Goal: Task Accomplishment & Management: Manage account settings

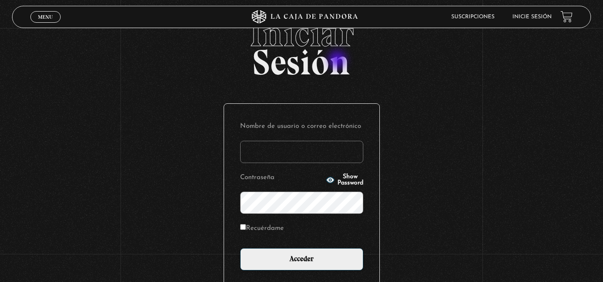
scroll to position [45, 0]
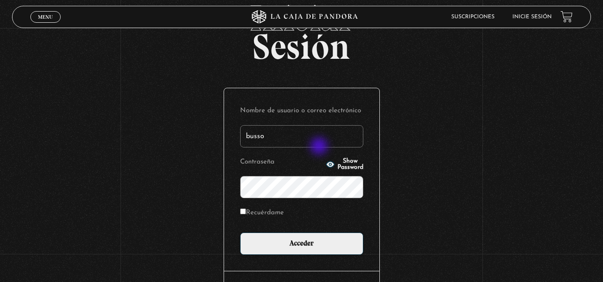
type input "bussoni"
click at [240, 233] on input "Acceder" at bounding box center [301, 244] width 123 height 22
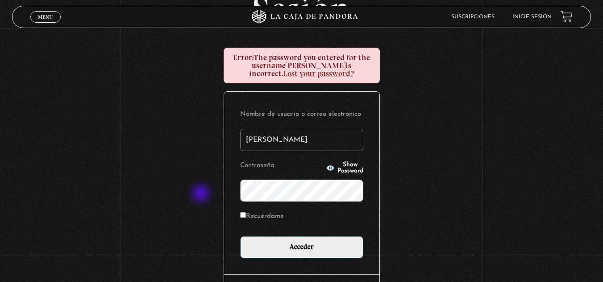
scroll to position [134, 0]
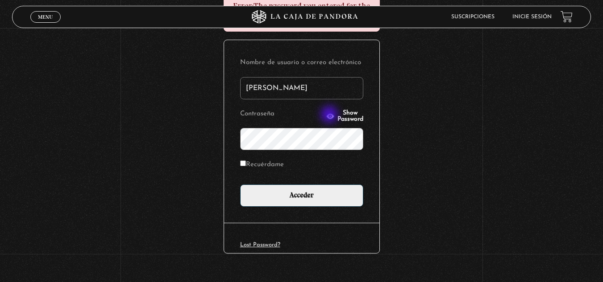
click at [337, 114] on span "Show Password" at bounding box center [350, 116] width 26 height 12
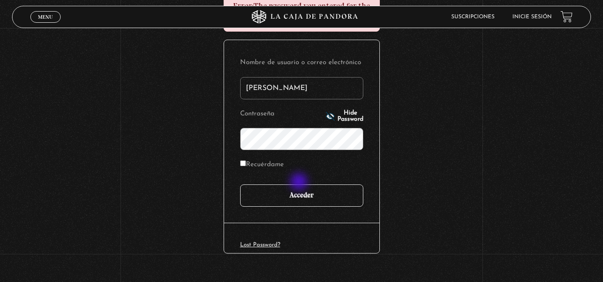
drag, startPoint x: 300, startPoint y: 183, endPoint x: 300, endPoint y: 193, distance: 9.8
click at [300, 183] on form "Nombre de usuario o correo electrónico bussoni Contraseña Hide Password Recuérd…" at bounding box center [301, 131] width 123 height 151
click at [301, 193] on input "Acceder" at bounding box center [301, 196] width 123 height 22
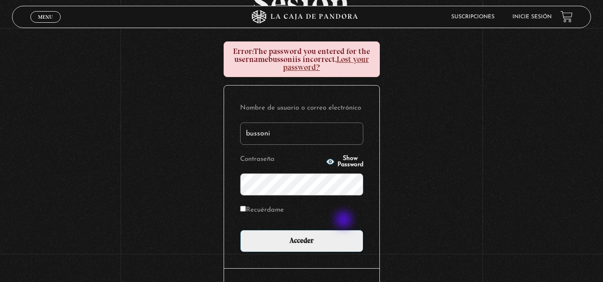
scroll to position [89, 0]
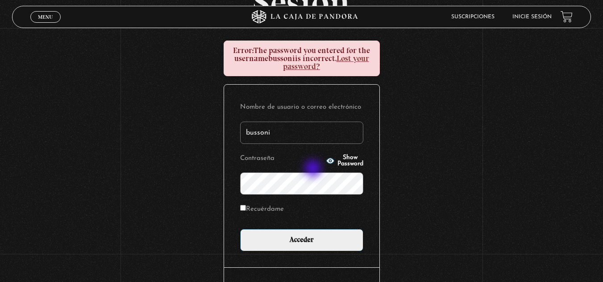
click at [314, 174] on p "Contraseña Show Password" at bounding box center [301, 173] width 123 height 43
click at [337, 160] on span "Show Password" at bounding box center [350, 161] width 26 height 12
drag, startPoint x: 265, startPoint y: 214, endPoint x: 265, endPoint y: 205, distance: 9.4
click at [265, 212] on label "Recuérdame" at bounding box center [262, 210] width 44 height 14
click at [246, 211] on input "Recuérdame" at bounding box center [243, 208] width 6 height 6
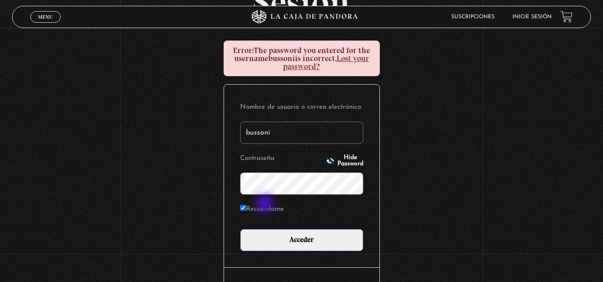
click at [265, 205] on label "Recuérdame" at bounding box center [262, 210] width 44 height 14
click at [246, 205] on input "Recuérdame" at bounding box center [243, 208] width 6 height 6
click at [266, 207] on label "Recuérdame" at bounding box center [262, 210] width 44 height 14
click at [246, 207] on input "Recuérdame" at bounding box center [243, 208] width 6 height 6
checkbox input "true"
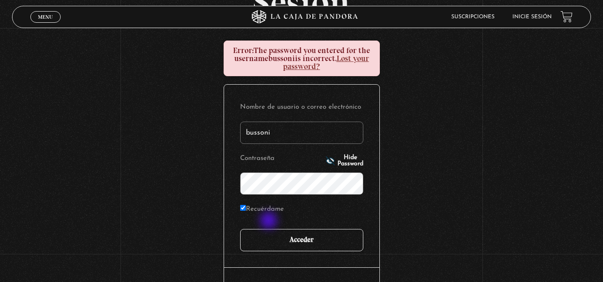
click at [277, 233] on input "Acceder" at bounding box center [301, 240] width 123 height 22
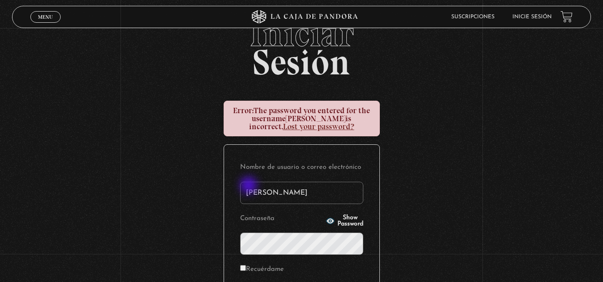
scroll to position [89, 0]
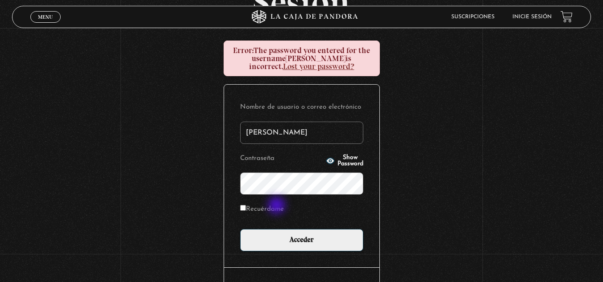
click at [274, 207] on label "Recuérdame" at bounding box center [262, 210] width 44 height 14
click at [246, 207] on input "Recuérdame" at bounding box center [243, 208] width 6 height 6
checkbox input "true"
click at [346, 163] on span "Show Password" at bounding box center [350, 161] width 26 height 12
click at [319, 253] on div "Nombre de usuario o correo electrónico bussoni Contraseña Hide Password Recuérd…" at bounding box center [301, 176] width 155 height 183
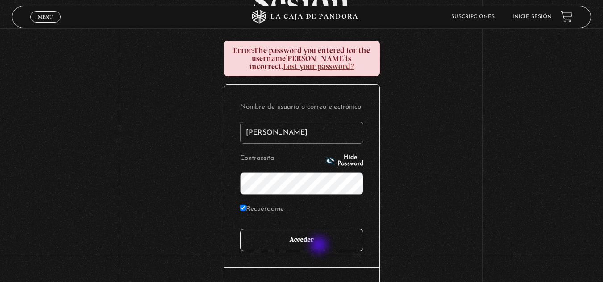
click at [319, 246] on input "Acceder" at bounding box center [301, 240] width 123 height 22
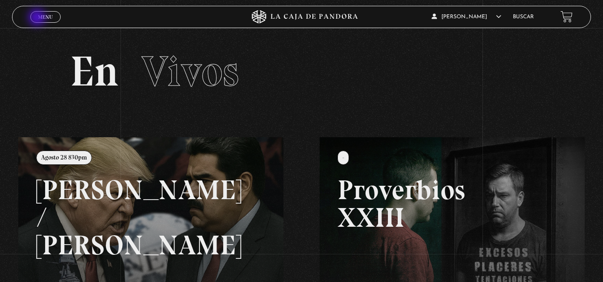
click at [38, 17] on span "Menu" at bounding box center [45, 16] width 15 height 5
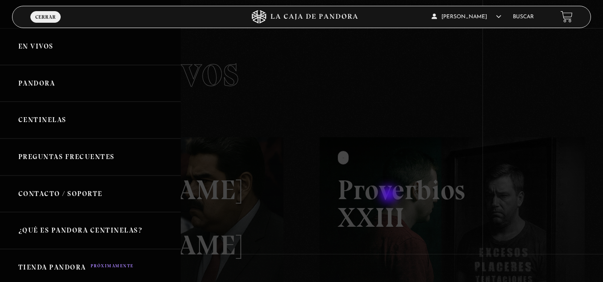
click at [389, 195] on div at bounding box center [301, 141] width 603 height 282
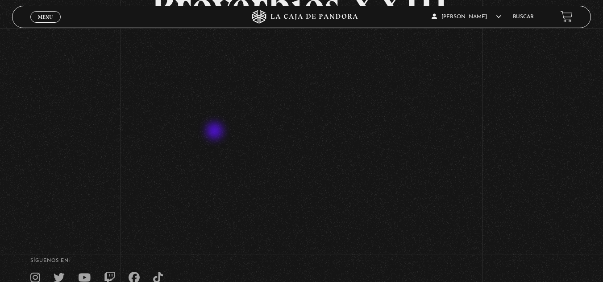
scroll to position [89, 0]
click at [360, 260] on h4 "SÍguenos en:" at bounding box center [301, 260] width 542 height 5
click at [356, 263] on h4 "SÍguenos en:" at bounding box center [301, 260] width 542 height 5
